Goal: Download file/media

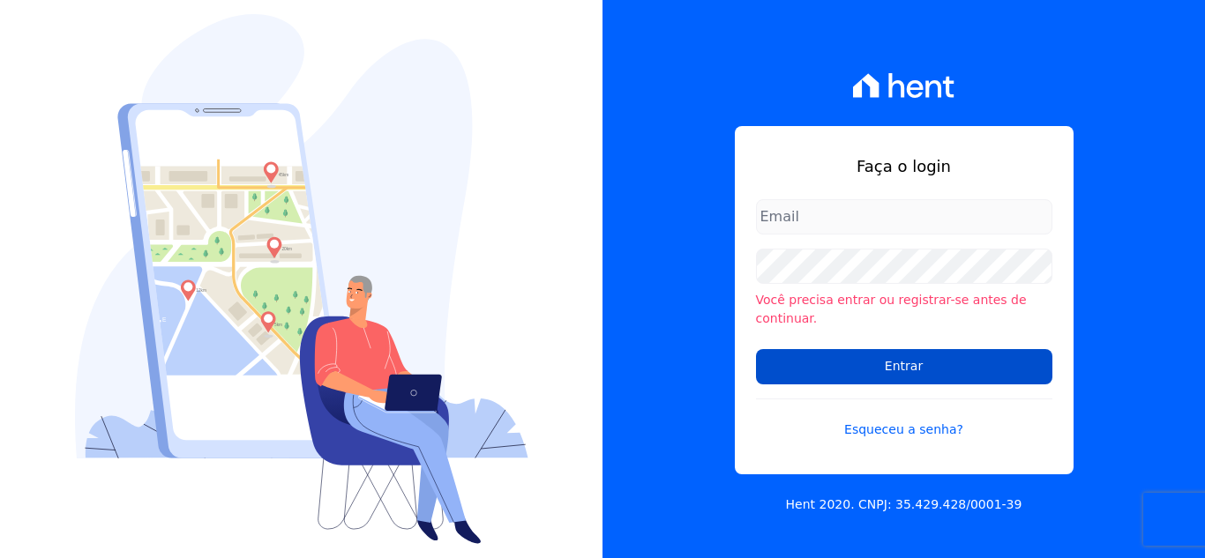
type input "[PERSON_NAME][EMAIL_ADDRESS][DOMAIN_NAME]"
click at [870, 349] on input "Entrar" at bounding box center [904, 366] width 296 height 35
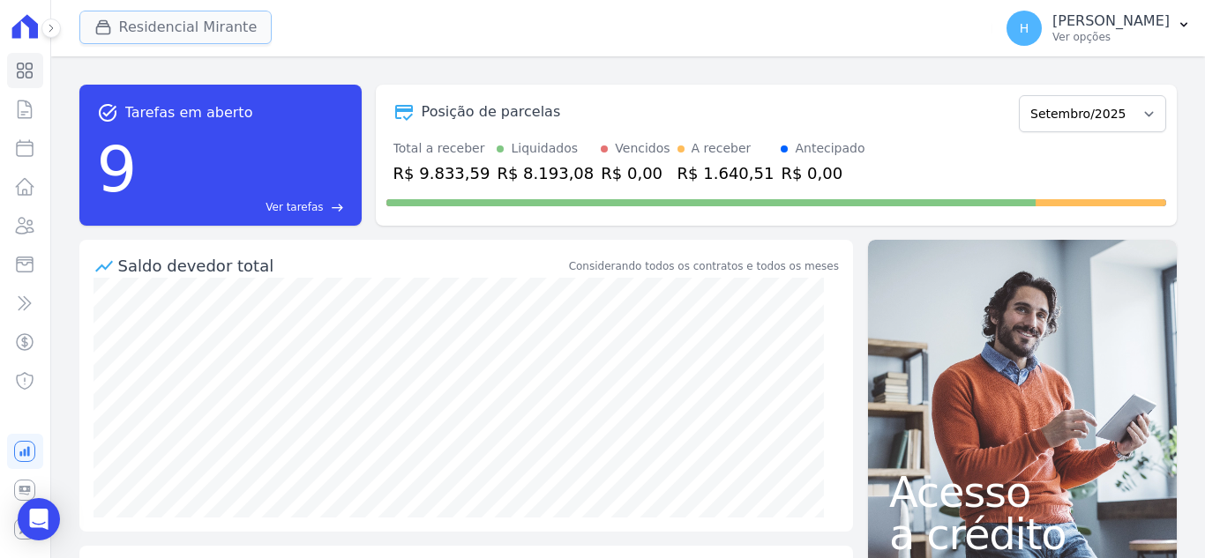
click at [122, 32] on button "Residencial Mirante" at bounding box center [175, 28] width 193 height 34
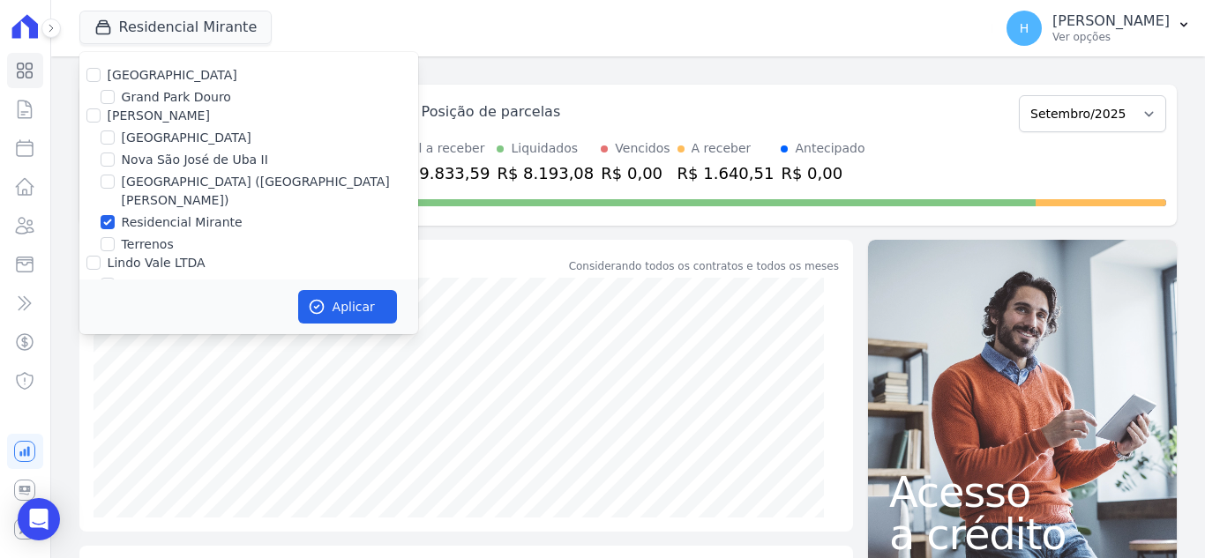
click at [90, 84] on div "Residencial Park" at bounding box center [248, 75] width 339 height 19
click at [96, 71] on input "Residencial Park" at bounding box center [93, 75] width 14 height 14
checkbox input "true"
click at [90, 108] on div at bounding box center [93, 116] width 14 height 18
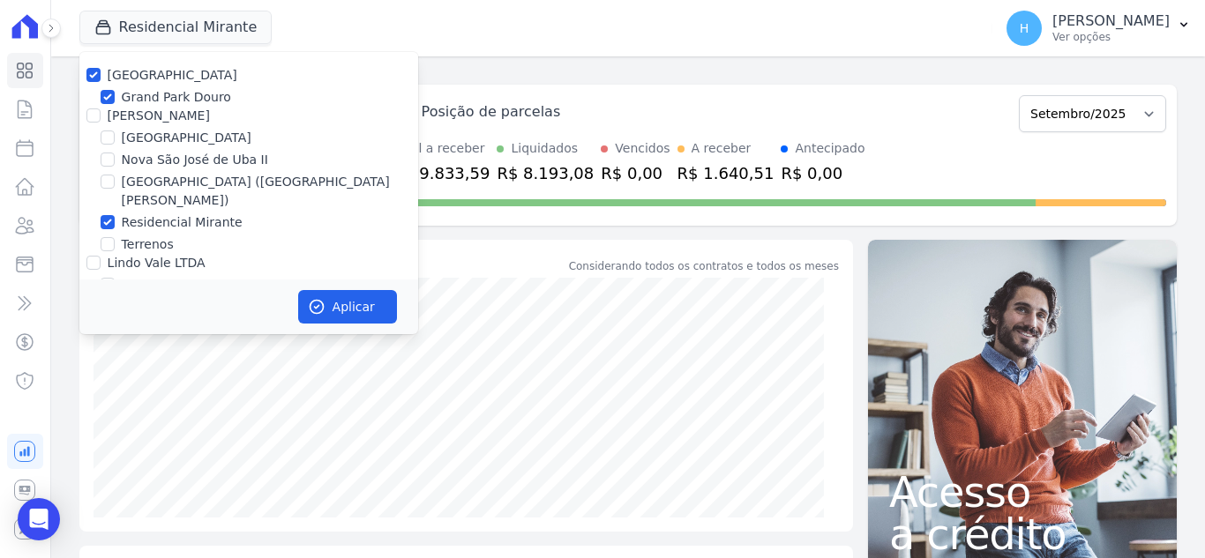
click at [87, 124] on div at bounding box center [93, 116] width 14 height 18
click at [91, 118] on input "JG Freitas" at bounding box center [93, 116] width 14 height 14
checkbox input "true"
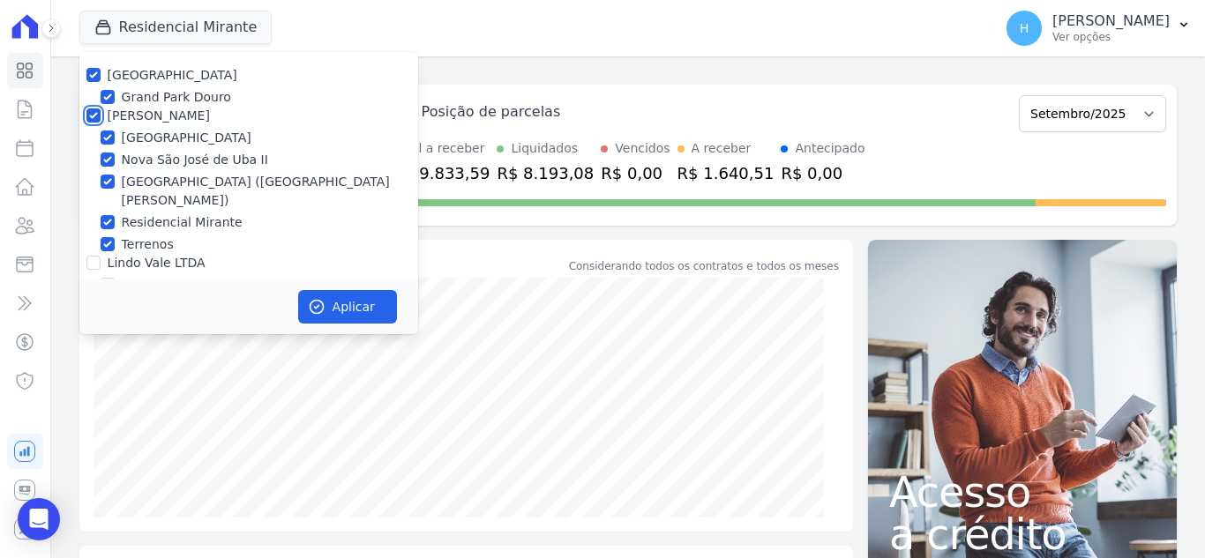
checkbox input "true"
click at [93, 256] on input "Lindo Vale LTDA" at bounding box center [93, 263] width 14 height 14
checkbox input "true"
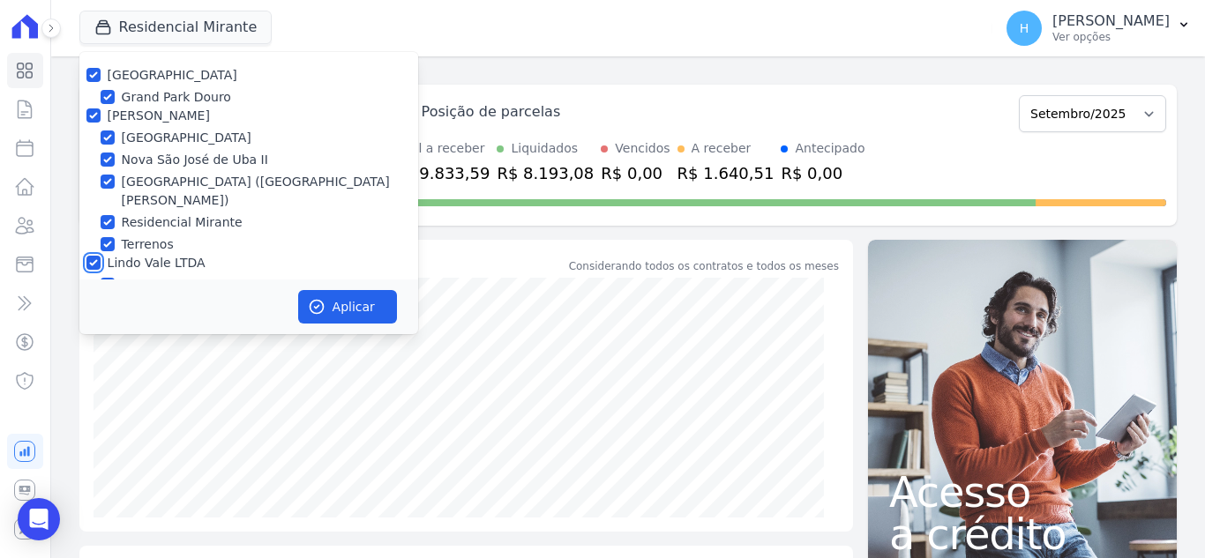
scroll to position [51, 0]
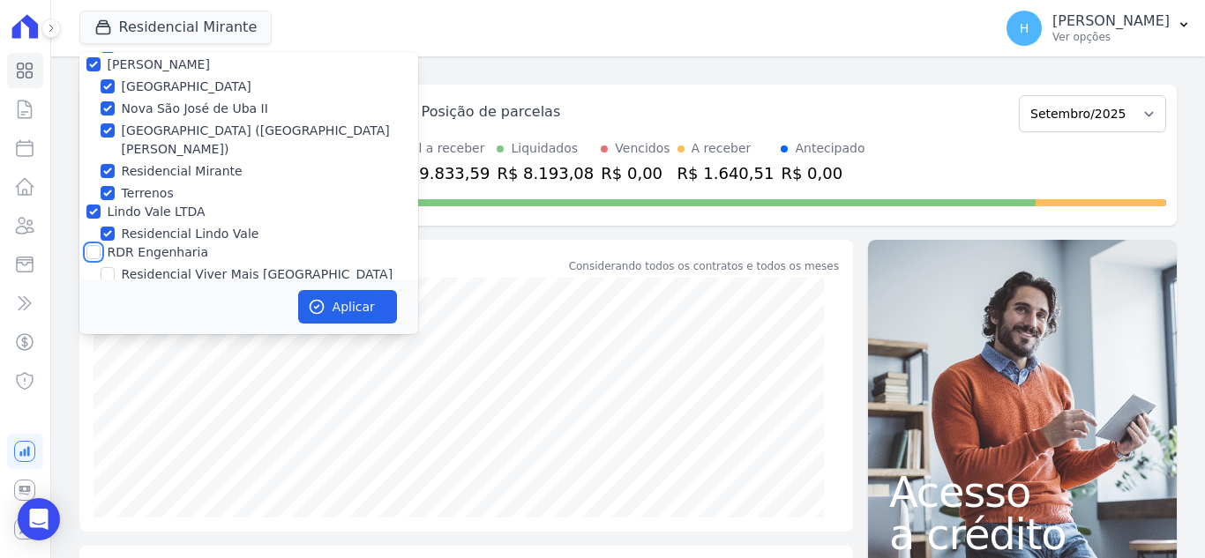
click at [90, 245] on input "RDR Engenharia" at bounding box center [93, 252] width 14 height 14
checkbox input "true"
click at [373, 306] on button "Aplicar" at bounding box center [347, 307] width 99 height 34
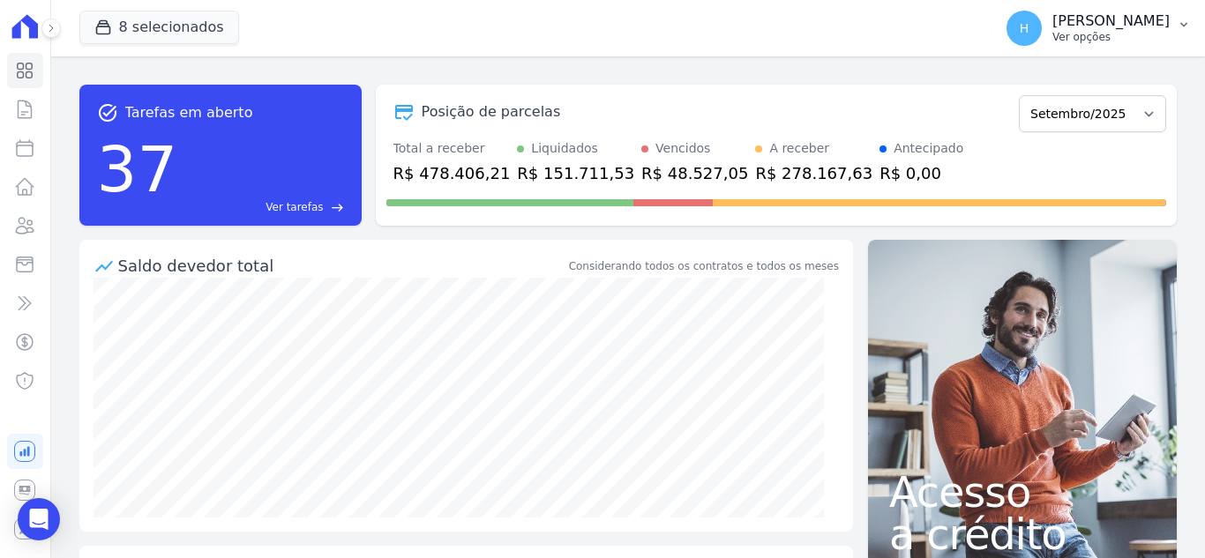
click at [1106, 41] on p "Ver opções" at bounding box center [1111, 37] width 117 height 14
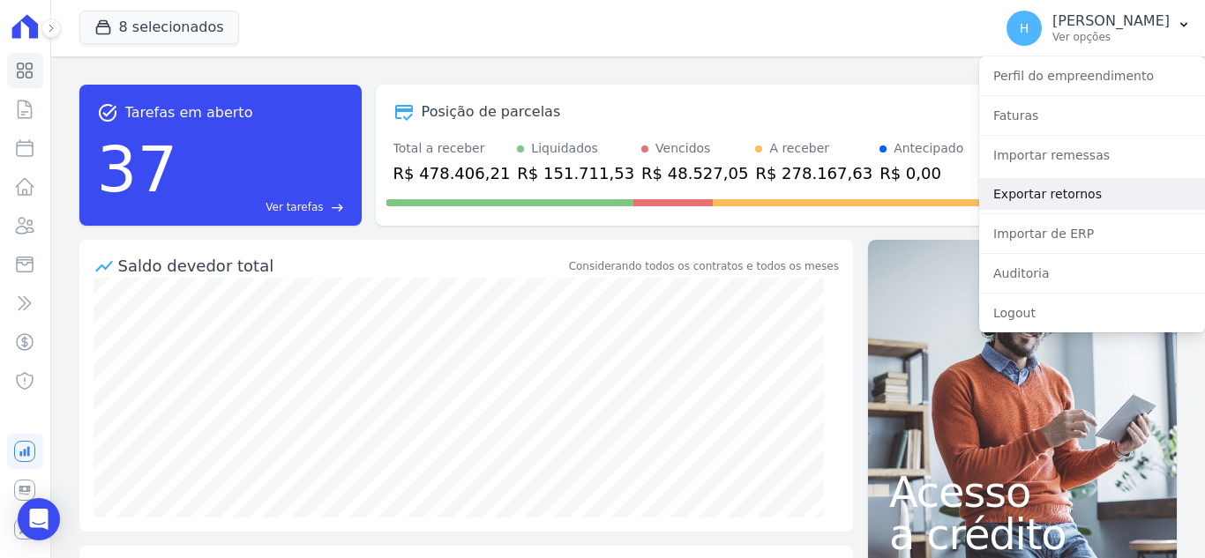
click at [1083, 192] on link "Exportar retornos" at bounding box center [1092, 194] width 226 height 32
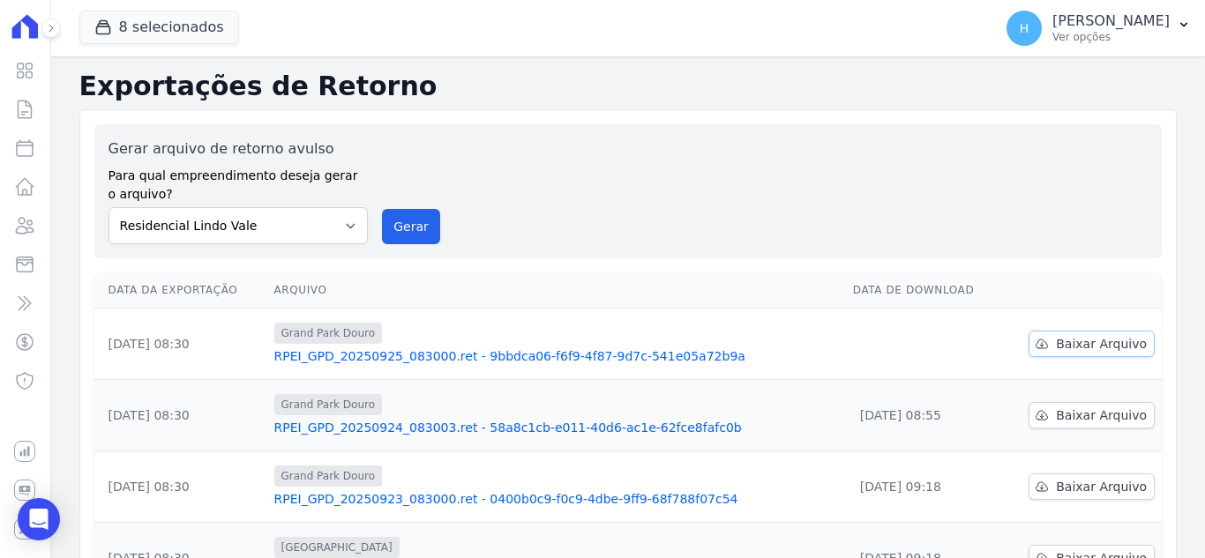
click at [1087, 353] on link "Baixar Arquivo" at bounding box center [1092, 344] width 126 height 26
